Goal: Obtain resource: Obtain resource

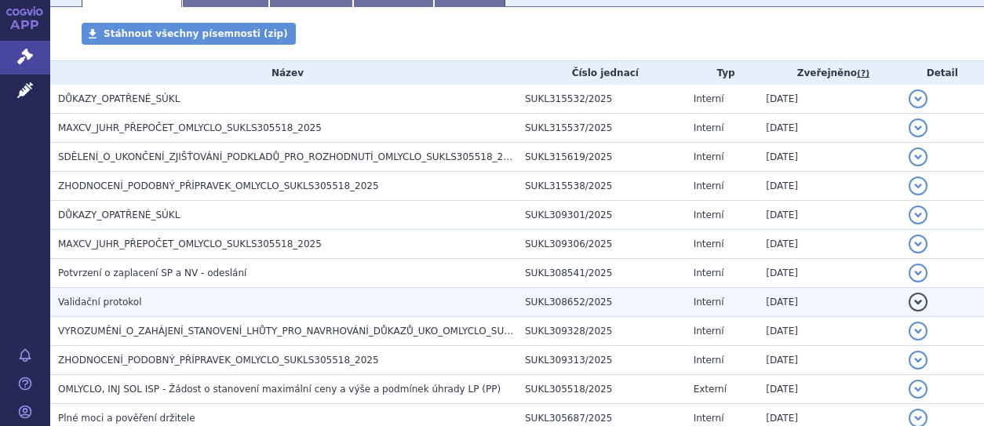
scroll to position [235, 0]
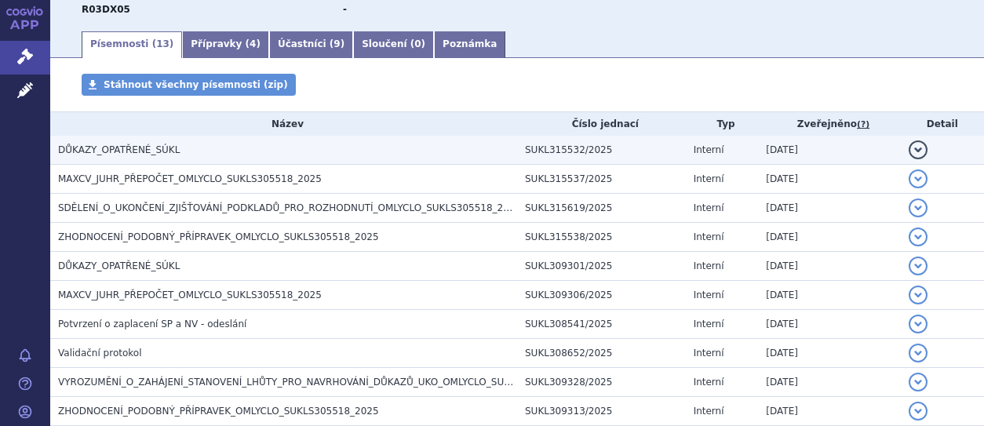
click at [131, 147] on span "DŮKAZY_OPATŘENÉ_SÚKL" at bounding box center [119, 149] width 122 height 11
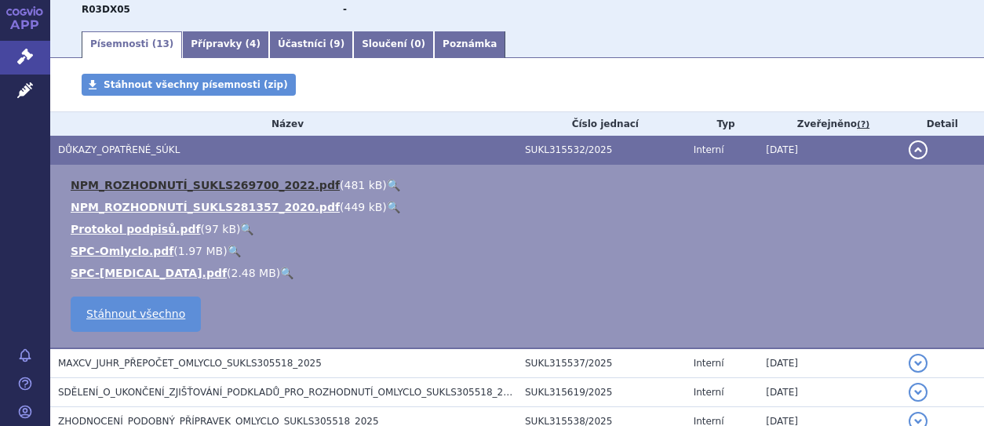
click at [165, 184] on link "NPM_ROZHODNUTÍ_SUKLS269700_2022.pdf" at bounding box center [205, 185] width 269 height 13
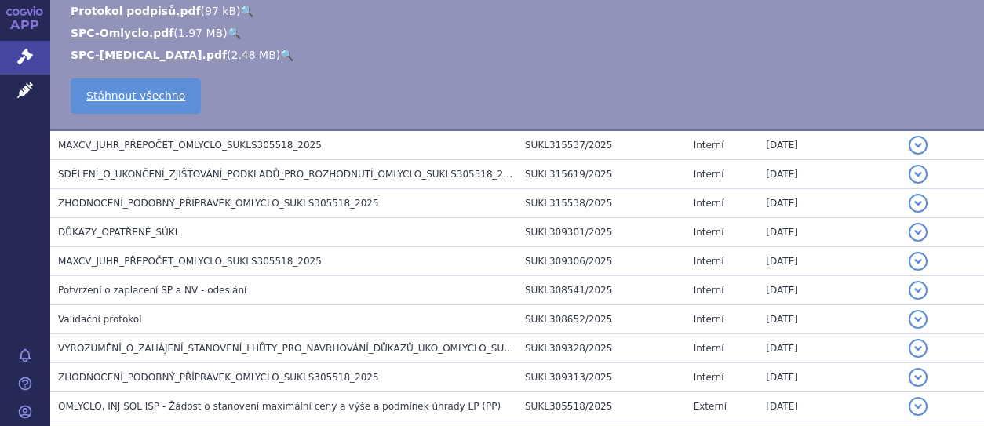
scroll to position [471, 0]
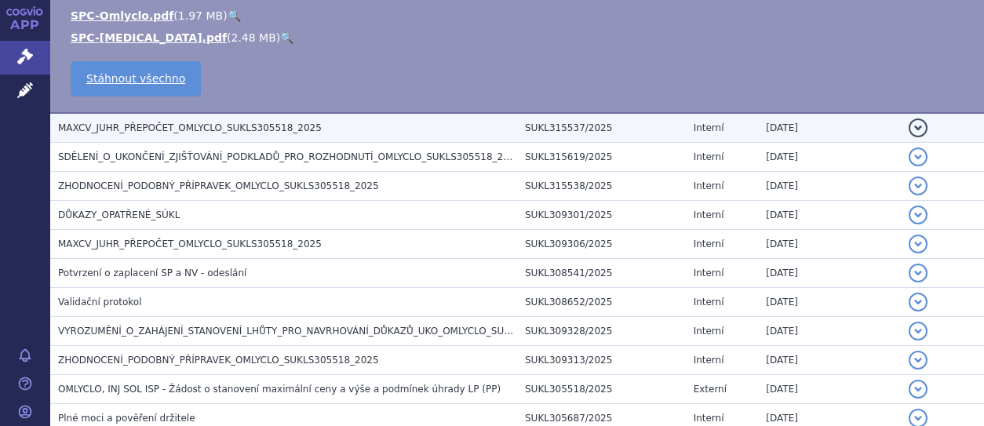
click at [135, 126] on span "MAXCV_JUHR_PŘEPOČET_OMLYCLO_SUKLS305518_2025" at bounding box center [190, 127] width 264 height 11
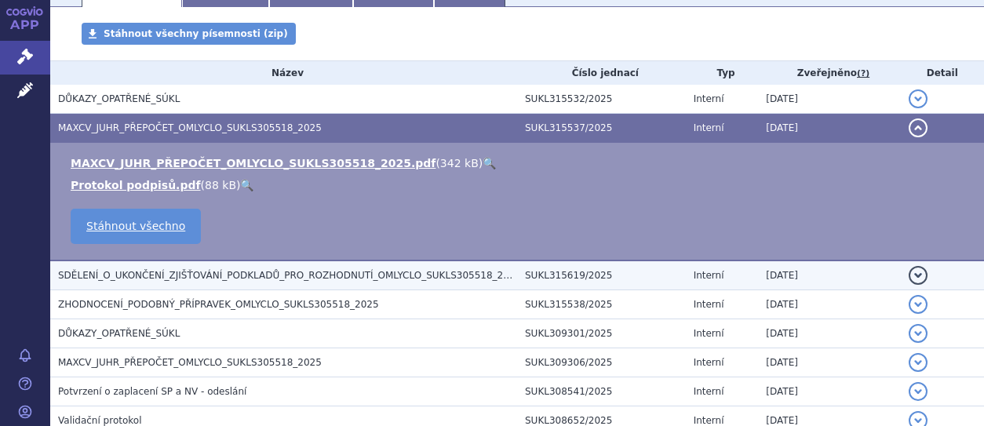
click at [309, 275] on span "SDĚLENÍ_O_UKONČENÍ_ZJIŠŤOVÁNÍ_PODKLADŮ_PRO_ROZHODNUTÍ_OMLYCLO_SUKLS305518_2025" at bounding box center [289, 275] width 463 height 11
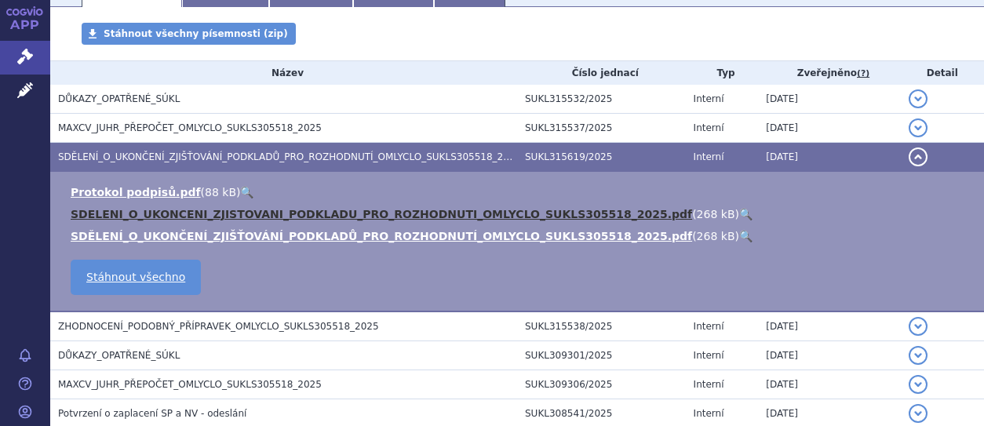
click at [254, 214] on link "SDELENI_O_UKONCENI_ZJISTOVANI_PODKLADU_PRO_ROZHODNUTI_OMLYCLO_SUKLS305518_2025.…" at bounding box center [382, 214] width 622 height 13
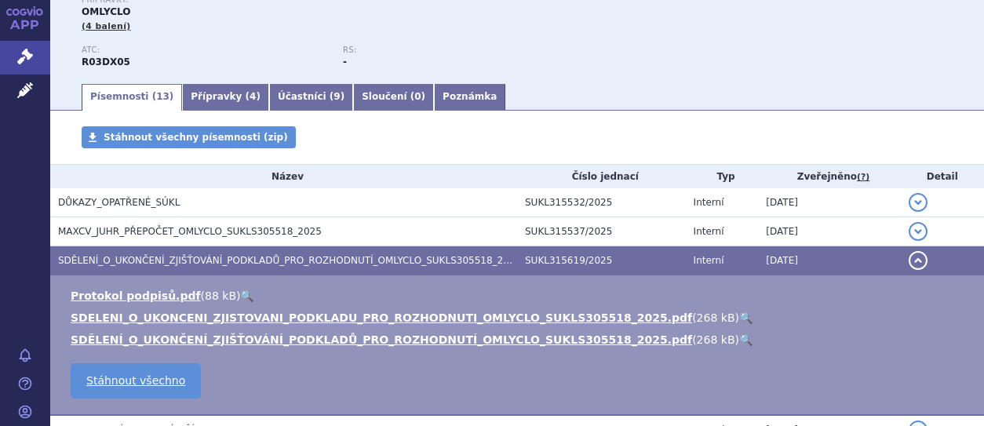
scroll to position [0, 0]
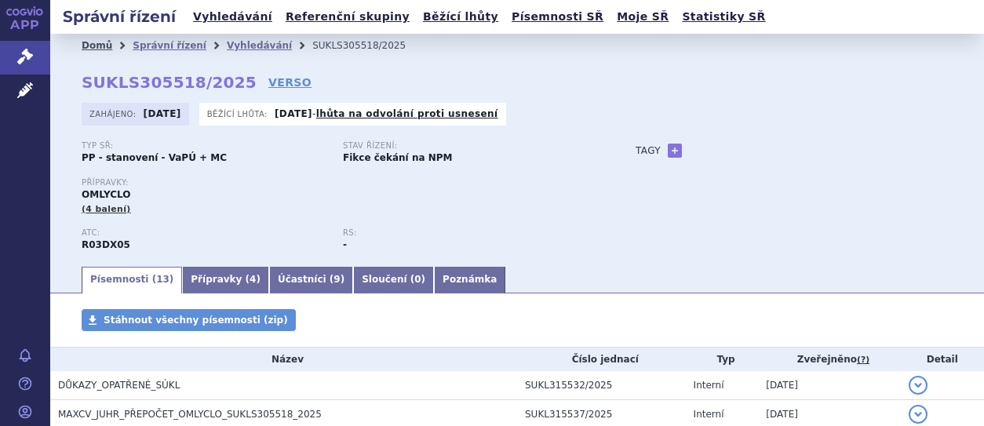
click at [88, 45] on link "Domů" at bounding box center [97, 45] width 31 height 11
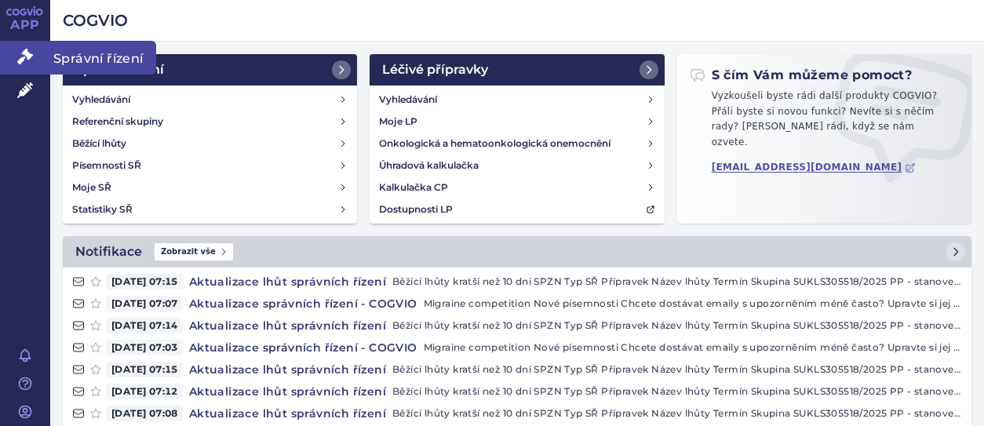
click at [23, 57] on icon at bounding box center [25, 57] width 16 height 16
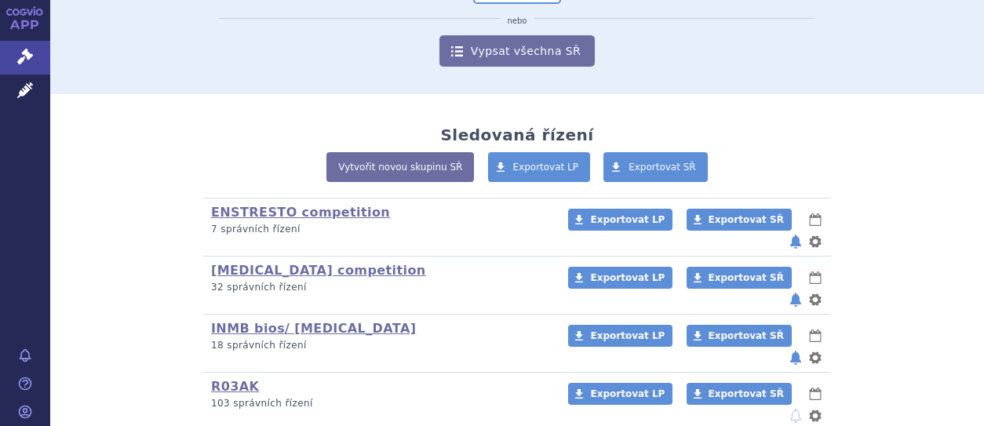
scroll to position [314, 0]
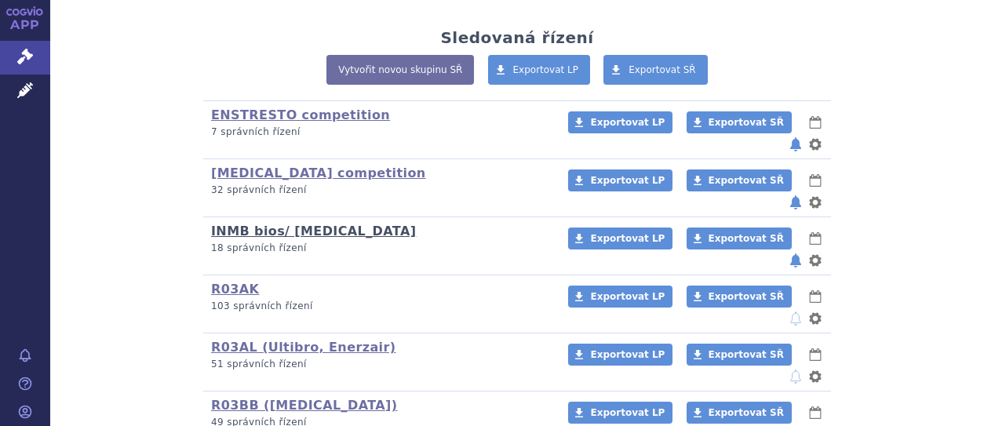
click at [273, 224] on link "INMB bios/ XOLAIR" at bounding box center [313, 231] width 205 height 15
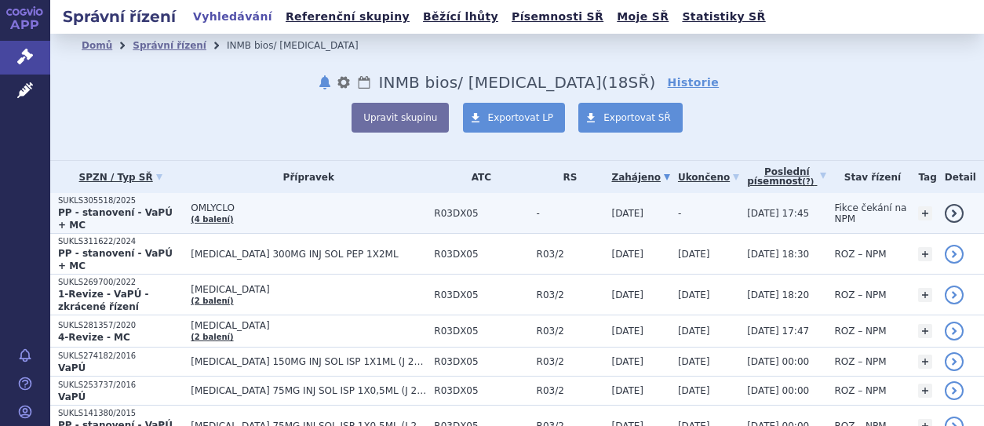
click at [88, 214] on strong "PP - stanovení - VaPÚ + MC" at bounding box center [115, 219] width 115 height 24
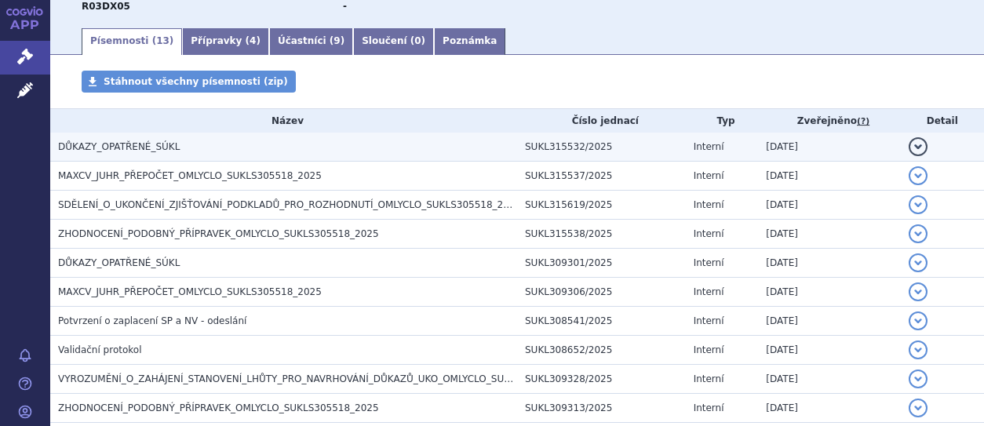
scroll to position [157, 0]
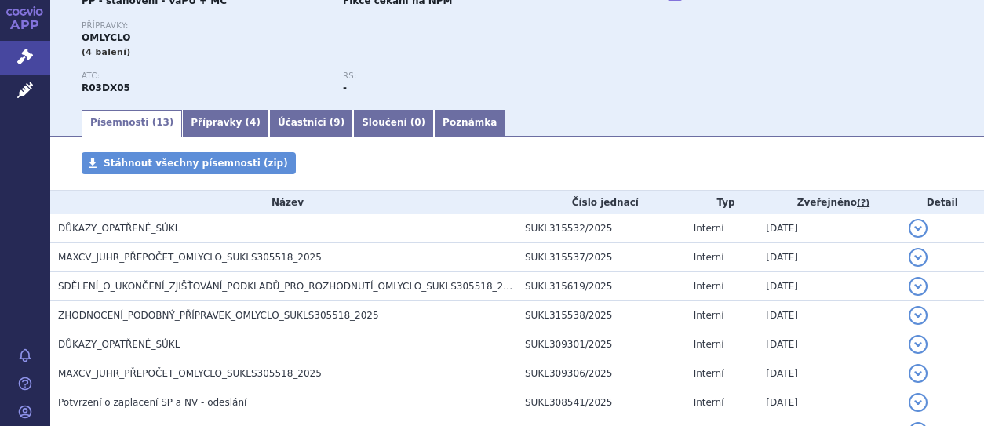
click at [122, 125] on link "Písemnosti ( 13 )" at bounding box center [132, 123] width 100 height 27
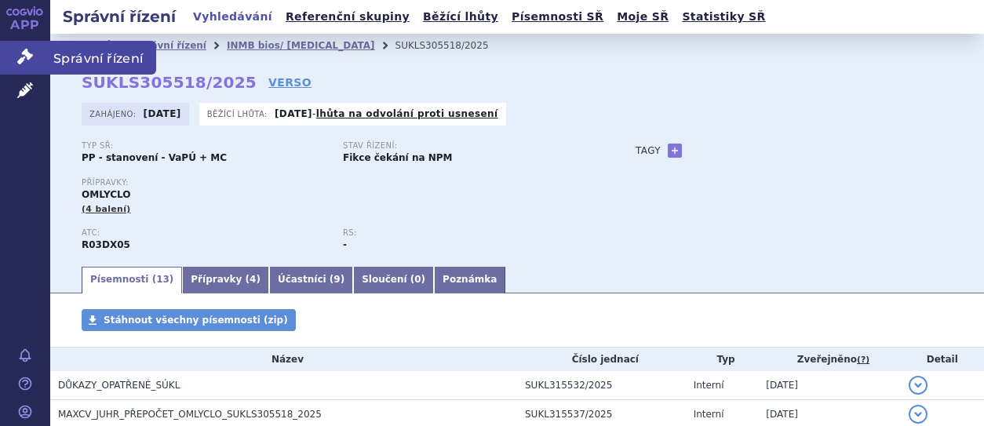
click at [24, 62] on icon at bounding box center [25, 57] width 16 height 16
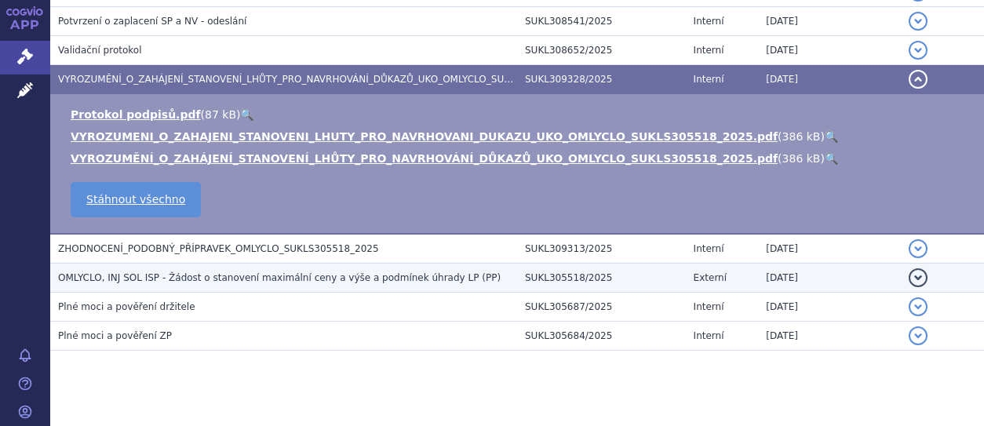
scroll to position [564, 0]
